Goal: Information Seeking & Learning: Learn about a topic

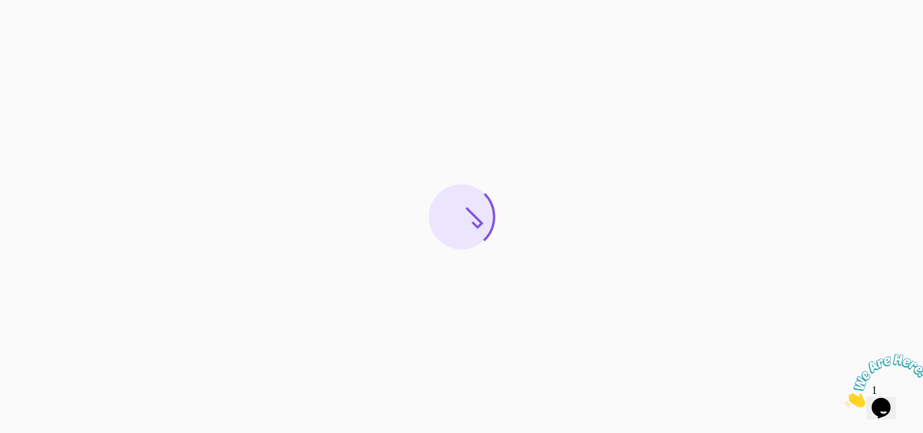
click at [845, 398] on icon "Close" at bounding box center [845, 403] width 0 height 11
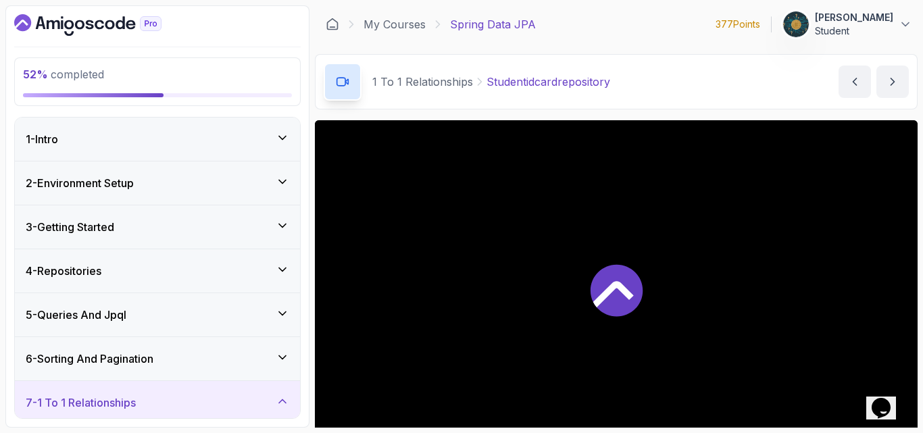
click at [742, 81] on div "1 To 1 Relationships Studentidcardrepository Studentidcardrepository by [PERSON…" at bounding box center [616, 81] width 603 height 55
click at [168, 406] on div "7 - 1 To 1 Relationships" at bounding box center [158, 403] width 264 height 16
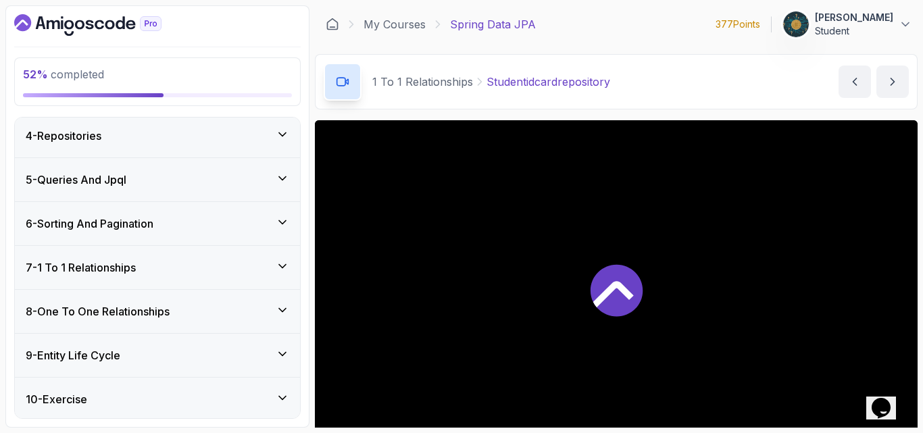
scroll to position [243, 0]
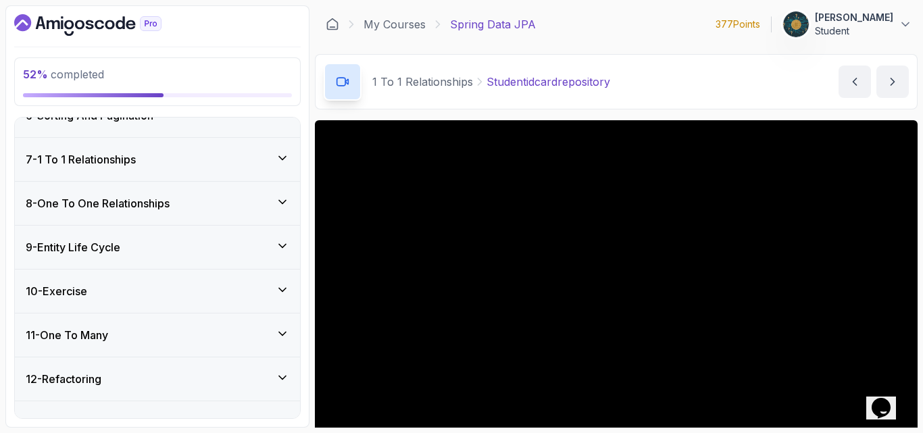
click at [170, 210] on h3 "8 - One To One Relationships" at bounding box center [98, 203] width 144 height 16
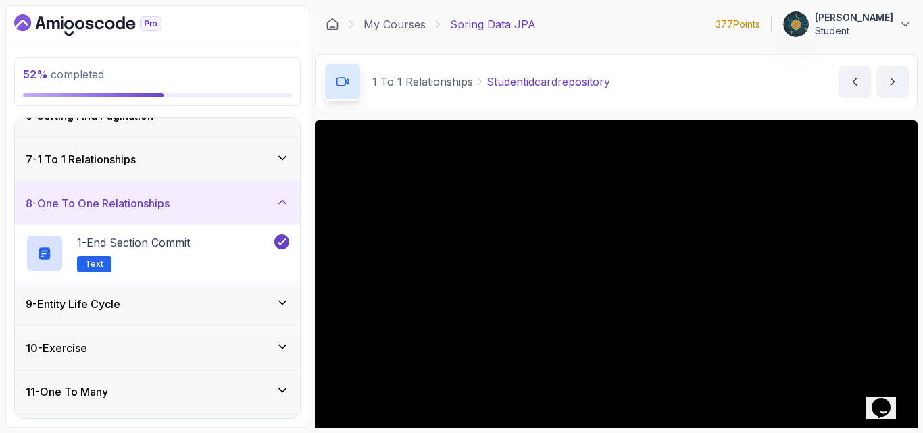
click at [128, 306] on div "9 - Entity Life Cycle" at bounding box center [158, 304] width 264 height 16
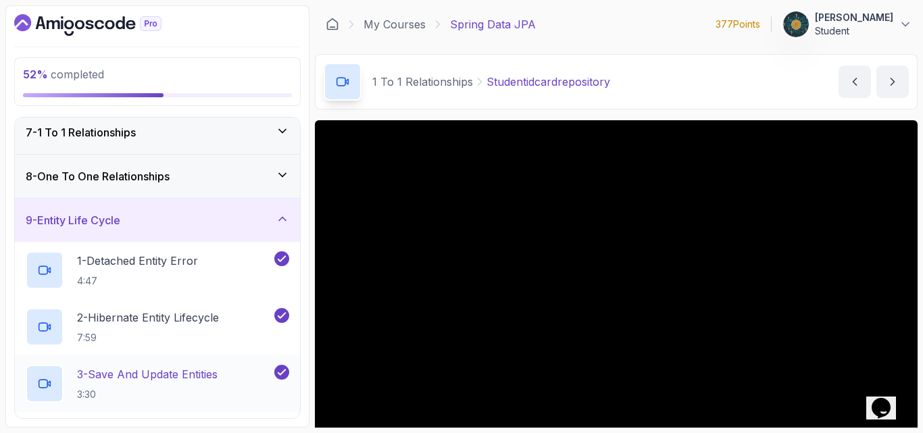
scroll to position [460, 0]
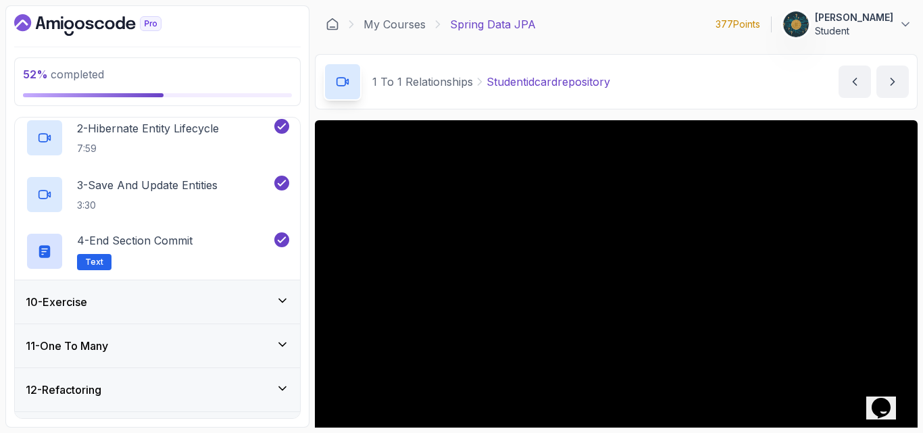
click at [109, 291] on div "10 - Exercise" at bounding box center [157, 302] width 285 height 43
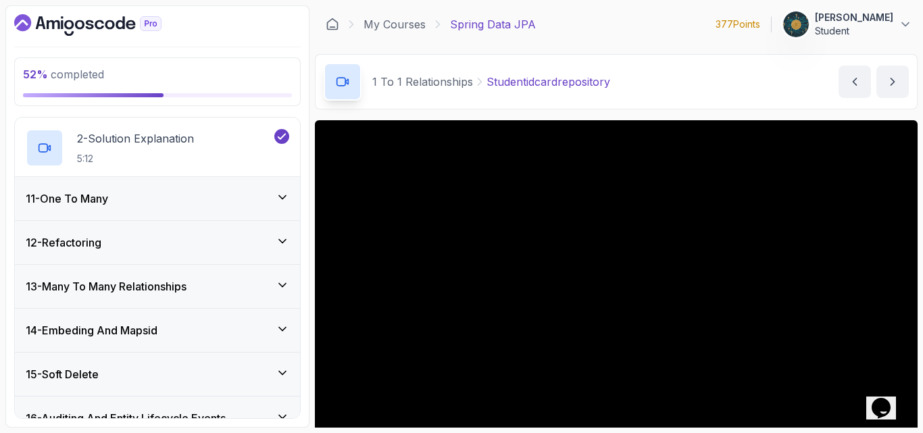
scroll to position [521, 0]
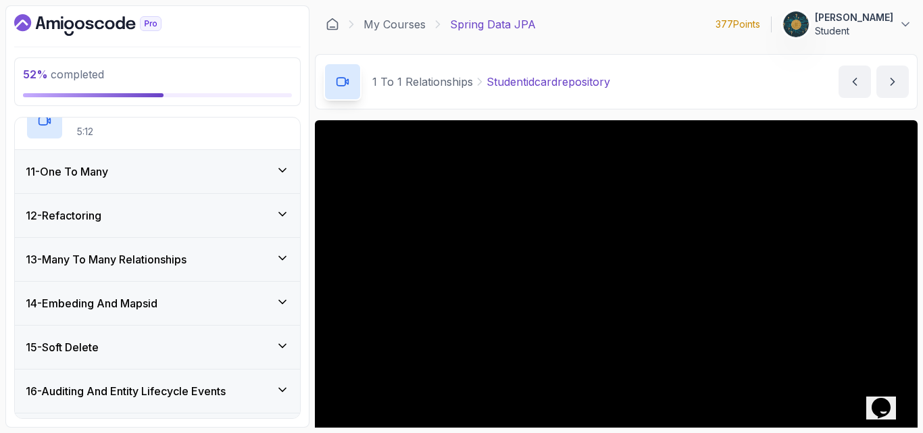
click at [191, 174] on div "11 - One To Many" at bounding box center [158, 172] width 264 height 16
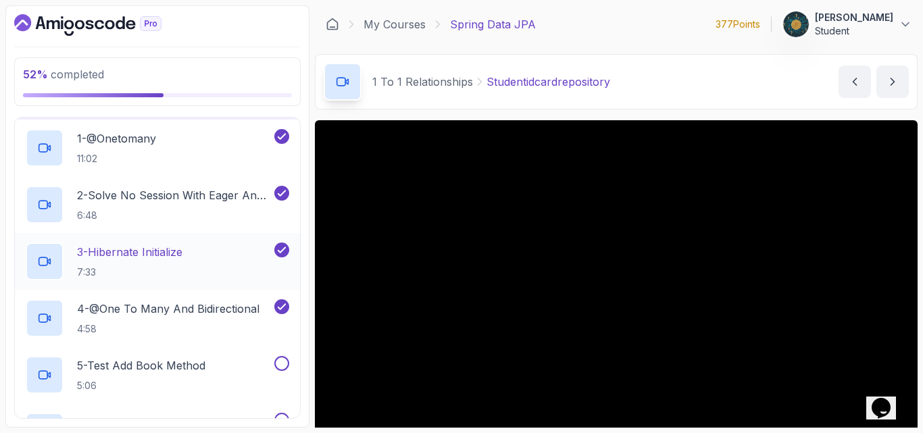
scroll to position [643, 0]
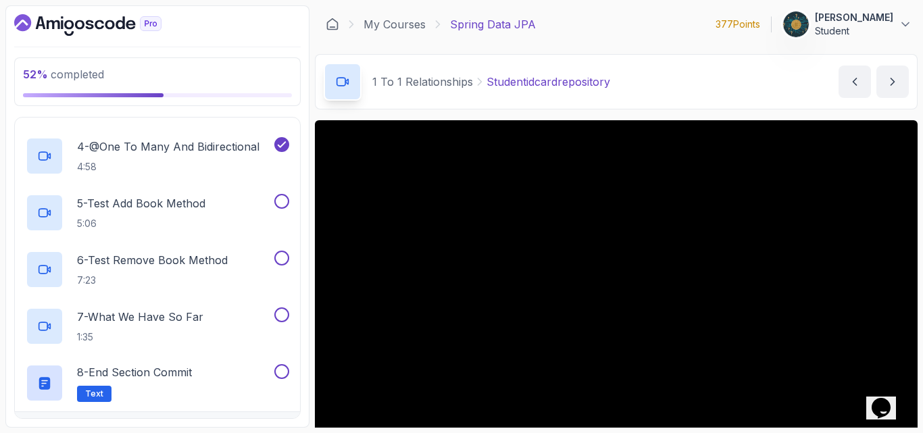
click at [651, 93] on div "1 To 1 Relationships Studentidcardrepository Studentidcardrepository by [PERSON…" at bounding box center [616, 81] width 603 height 55
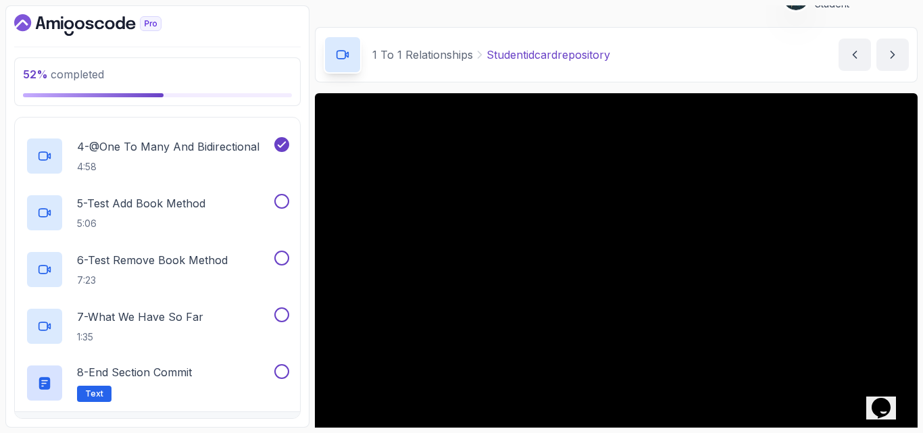
scroll to position [126, 0]
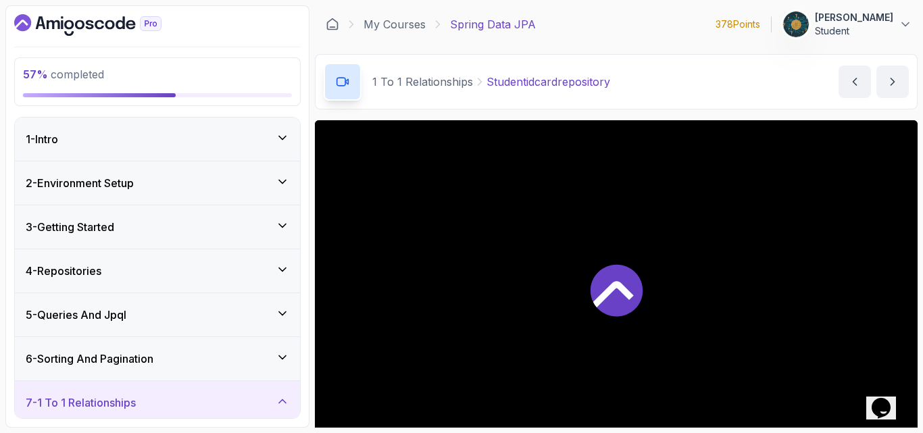
click at [729, 84] on div "1 To 1 Relationships Studentidcardrepository Studentidcardrepository by [PERSON…" at bounding box center [616, 81] width 603 height 55
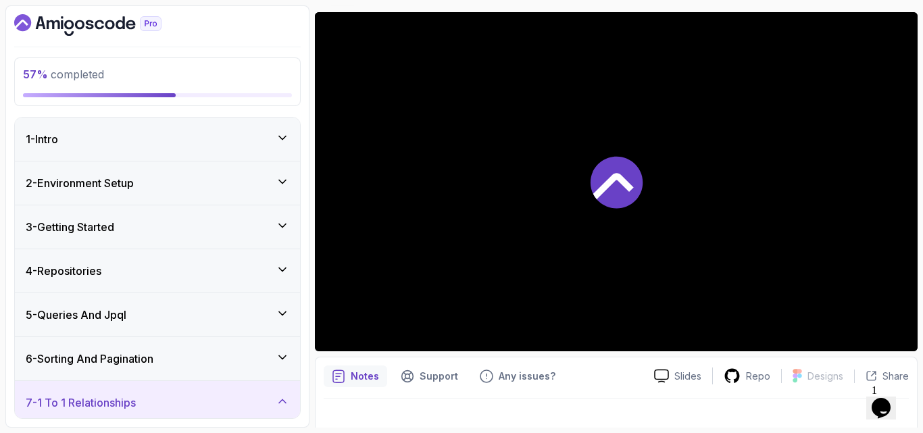
scroll to position [126, 0]
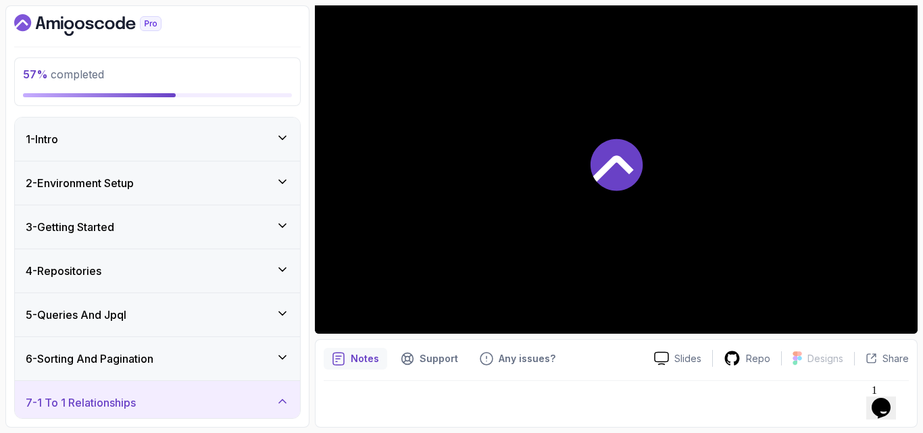
click at [184, 398] on div "7 - 1 To 1 Relationships" at bounding box center [158, 403] width 264 height 16
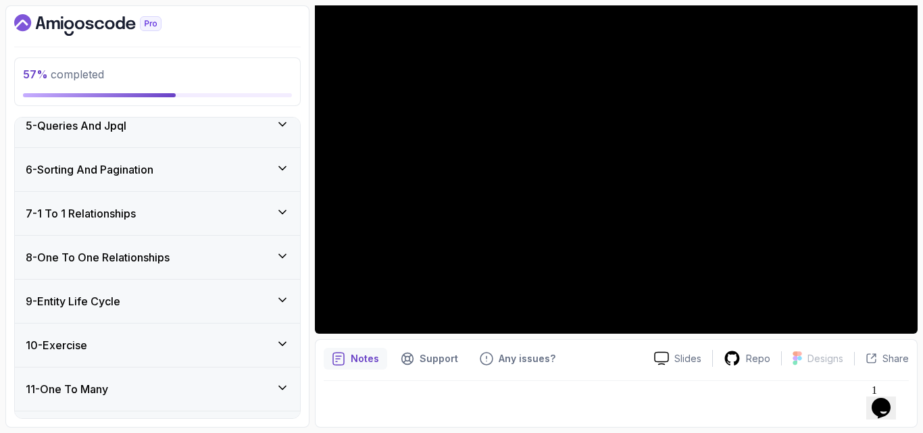
scroll to position [216, 0]
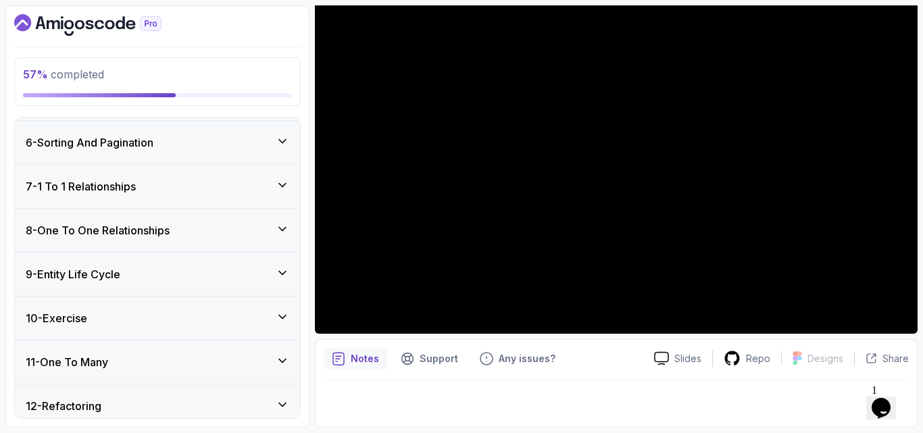
click at [184, 276] on div "9 - Entity Life Cycle" at bounding box center [158, 274] width 264 height 16
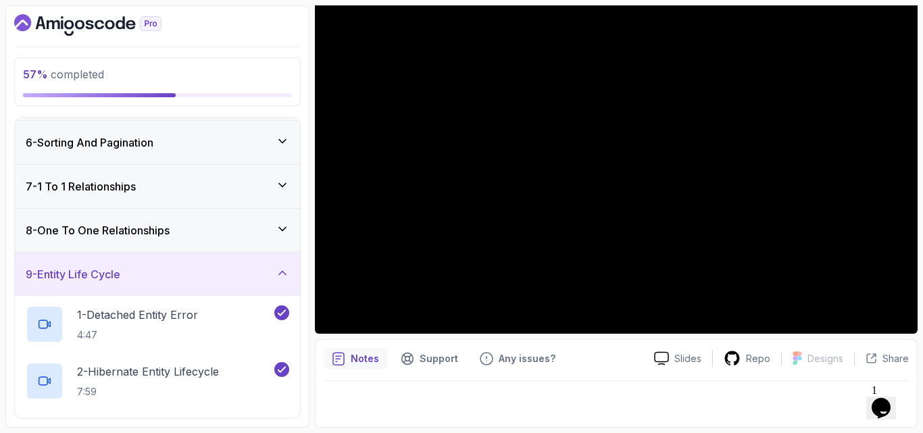
click at [166, 283] on div "9 - Entity Life Cycle" at bounding box center [158, 274] width 264 height 16
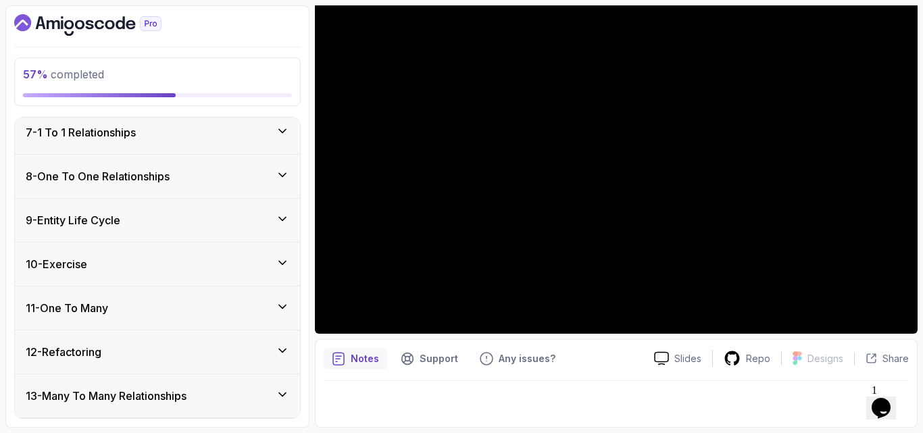
scroll to position [297, 0]
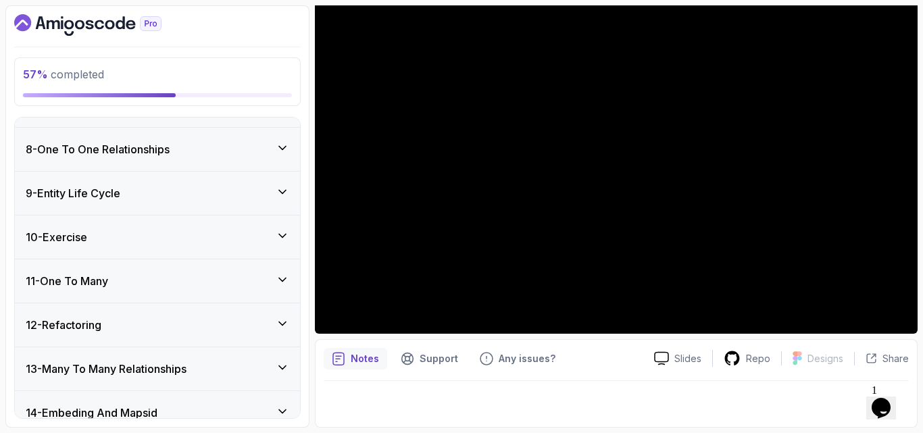
click at [106, 237] on div "10 - Exercise" at bounding box center [158, 237] width 264 height 16
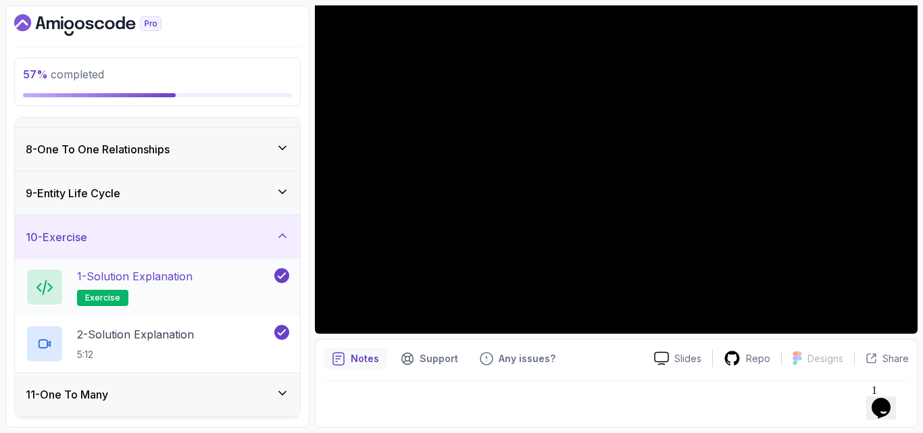
click at [110, 279] on p "1 - Solution Explanation" at bounding box center [135, 276] width 116 height 16
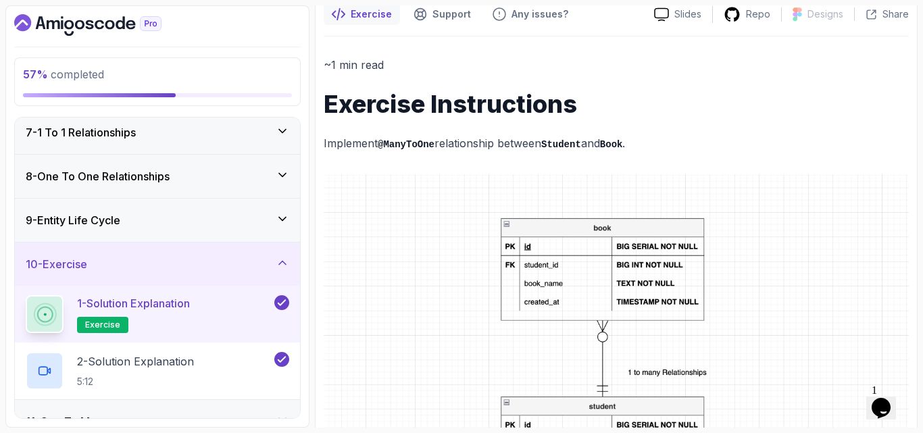
scroll to position [243, 0]
